Goal: Information Seeking & Learning: Learn about a topic

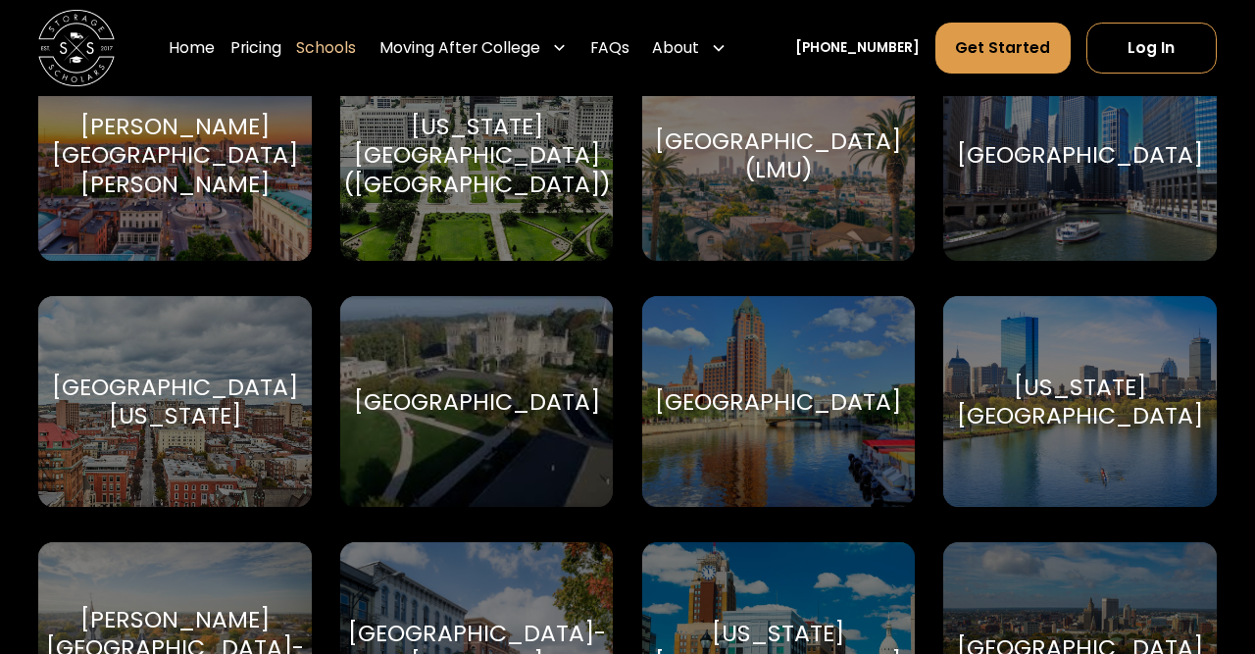
scroll to position [4622, 0]
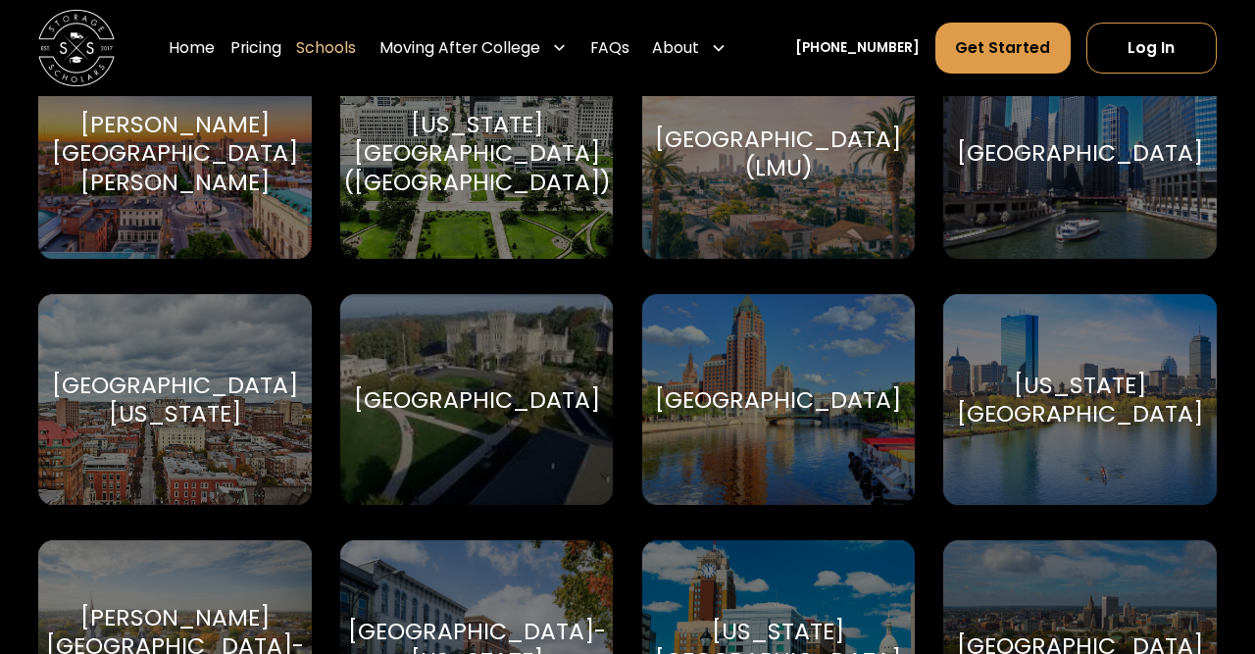
click at [1031, 408] on div "Massachusetts Institute of Technology" at bounding box center [1080, 400] width 246 height 58
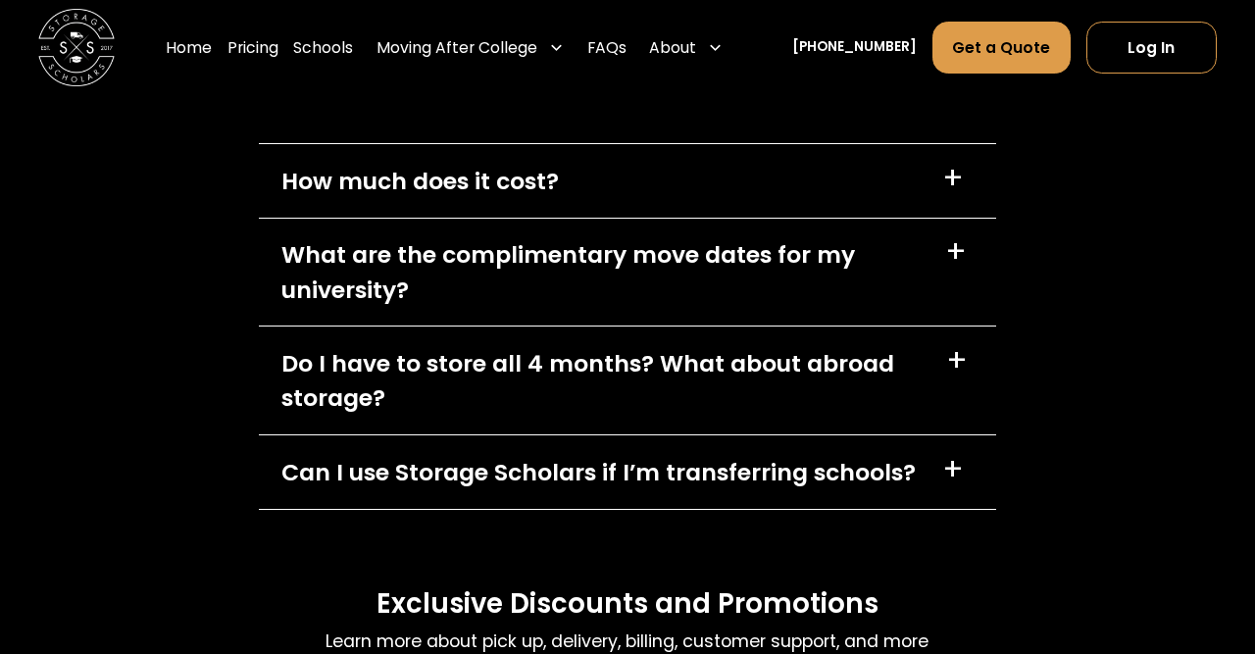
scroll to position [8490, 0]
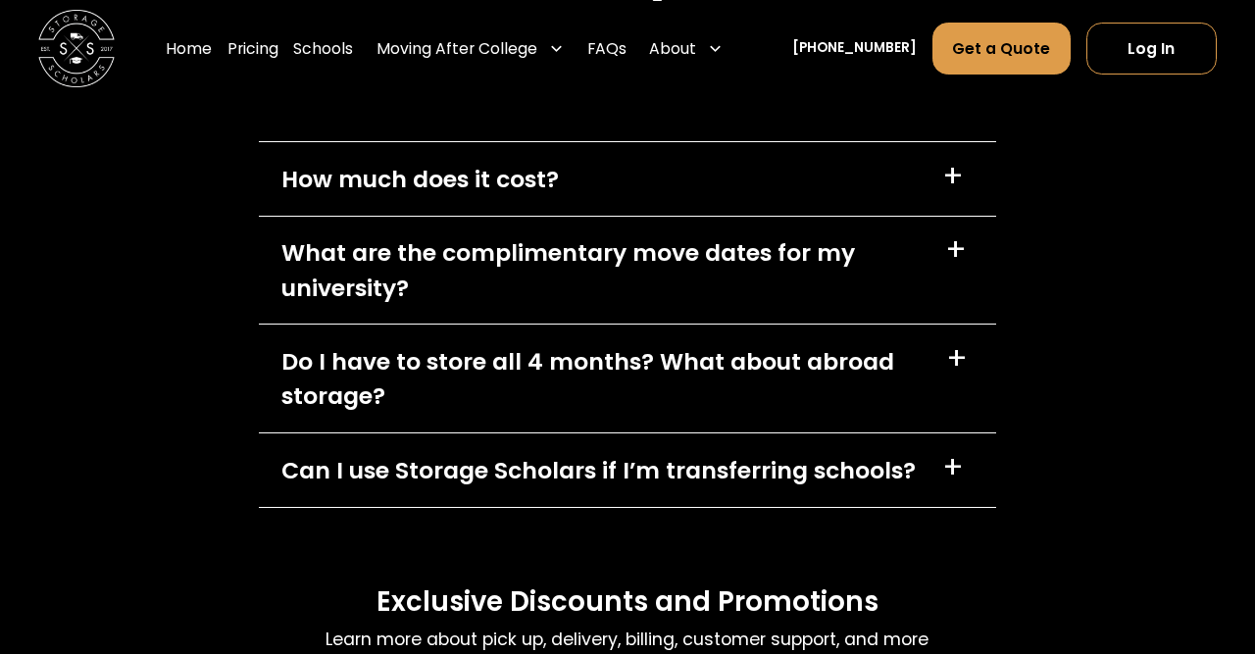
click at [960, 375] on div "+" at bounding box center [957, 359] width 22 height 30
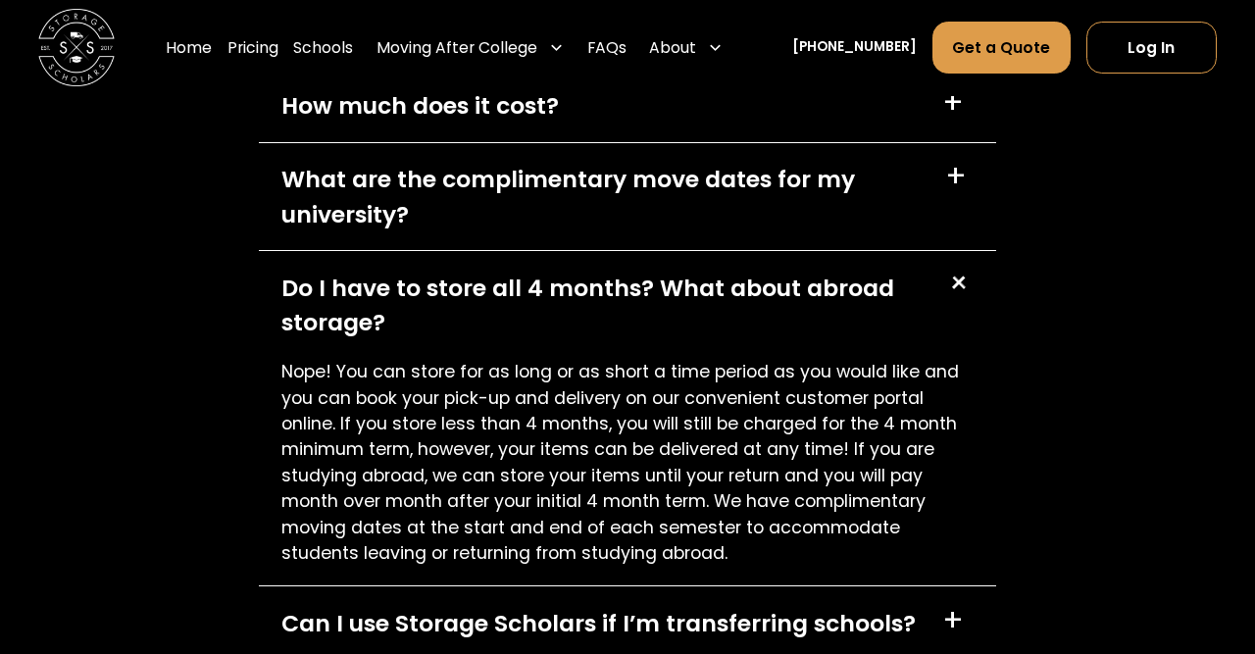
scroll to position [8693, 0]
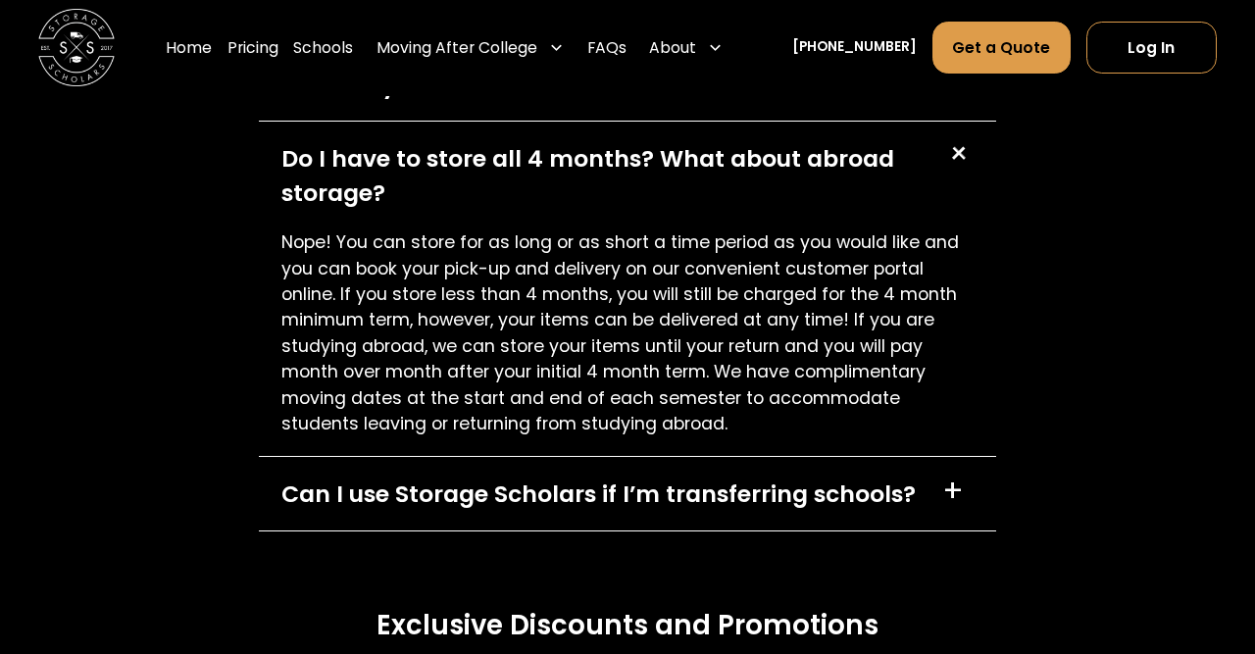
click at [954, 507] on div "+" at bounding box center [953, 492] width 22 height 30
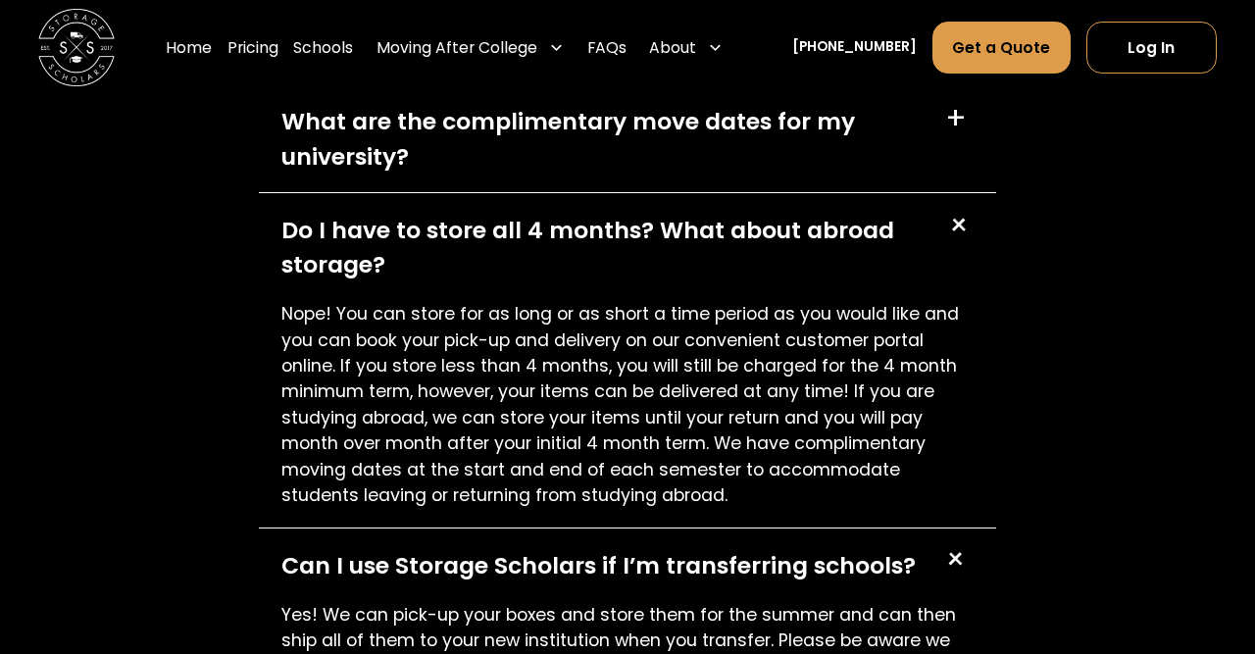
scroll to position [8469, 0]
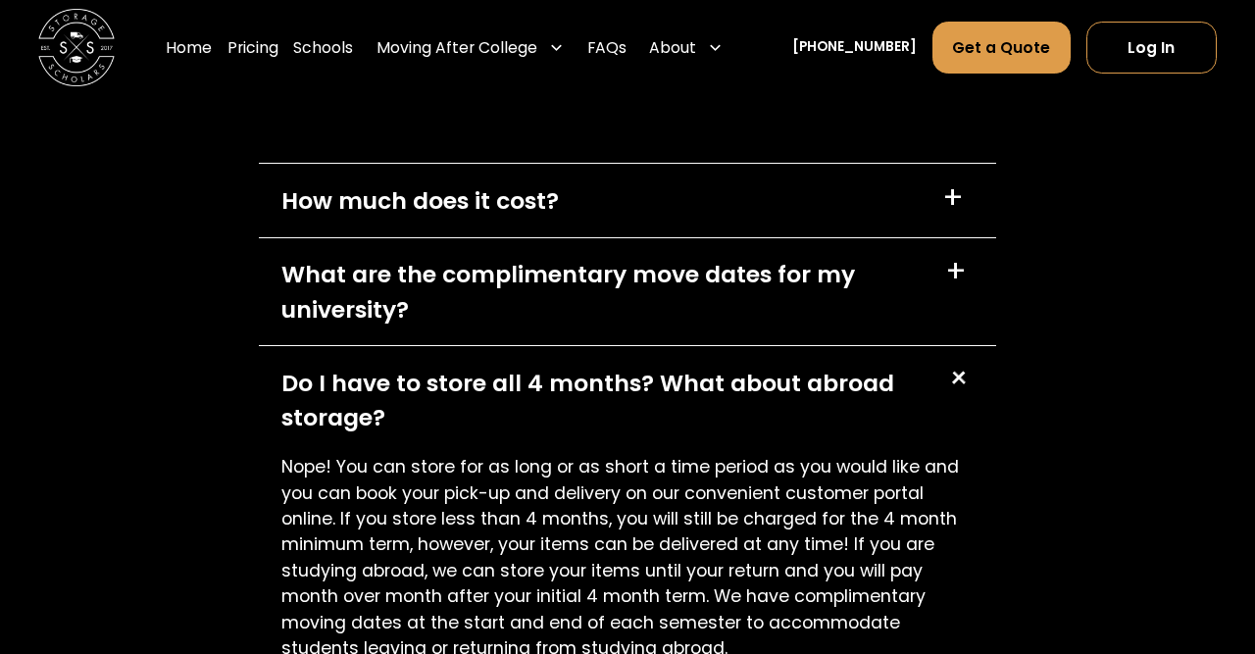
click at [949, 287] on div "+" at bounding box center [956, 272] width 22 height 30
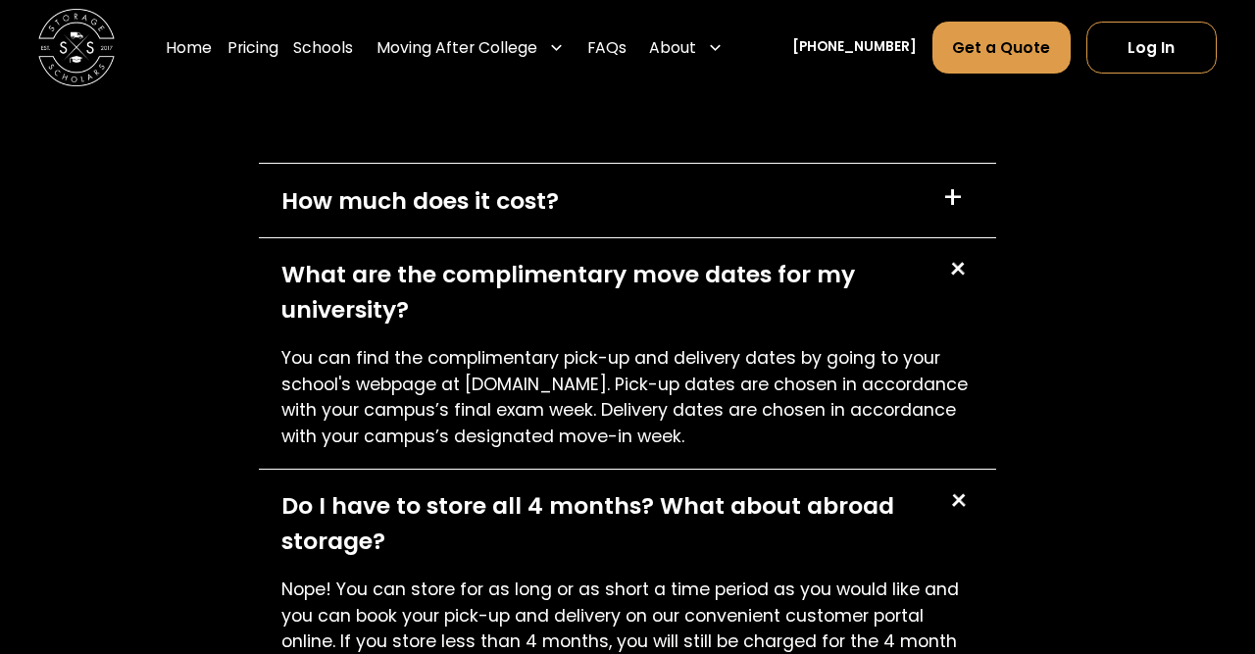
click at [964, 213] on div "+" at bounding box center [957, 198] width 30 height 30
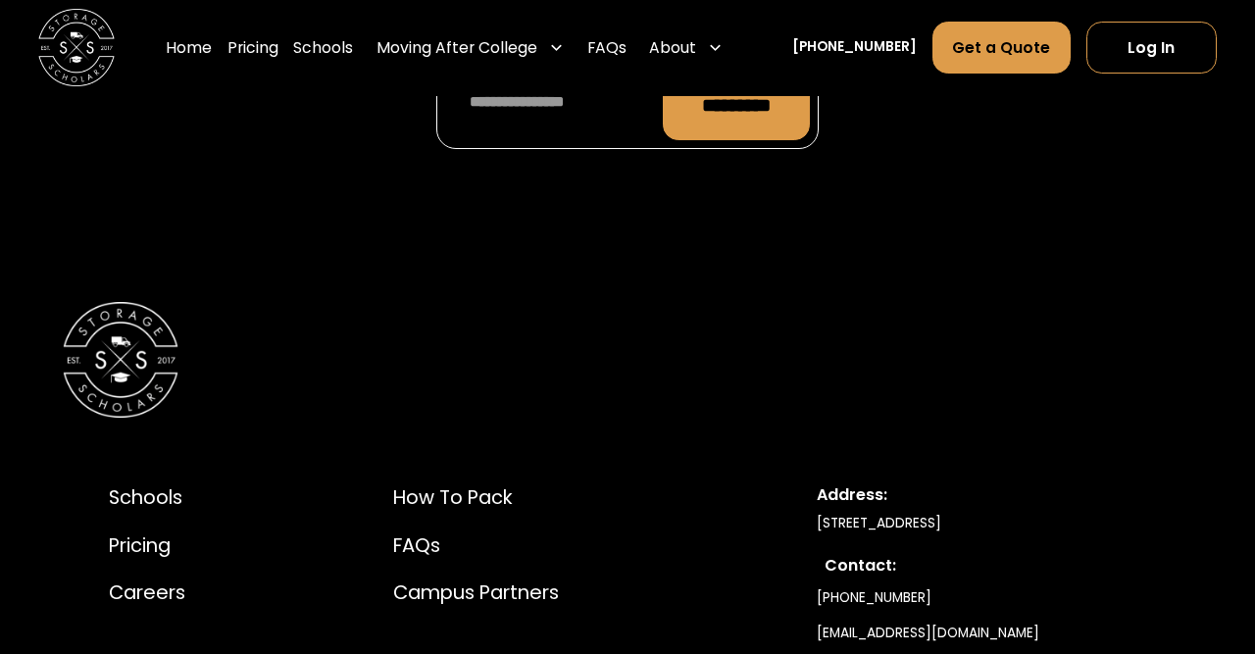
scroll to position [10362, 0]
